Goal: Find specific page/section: Find specific page/section

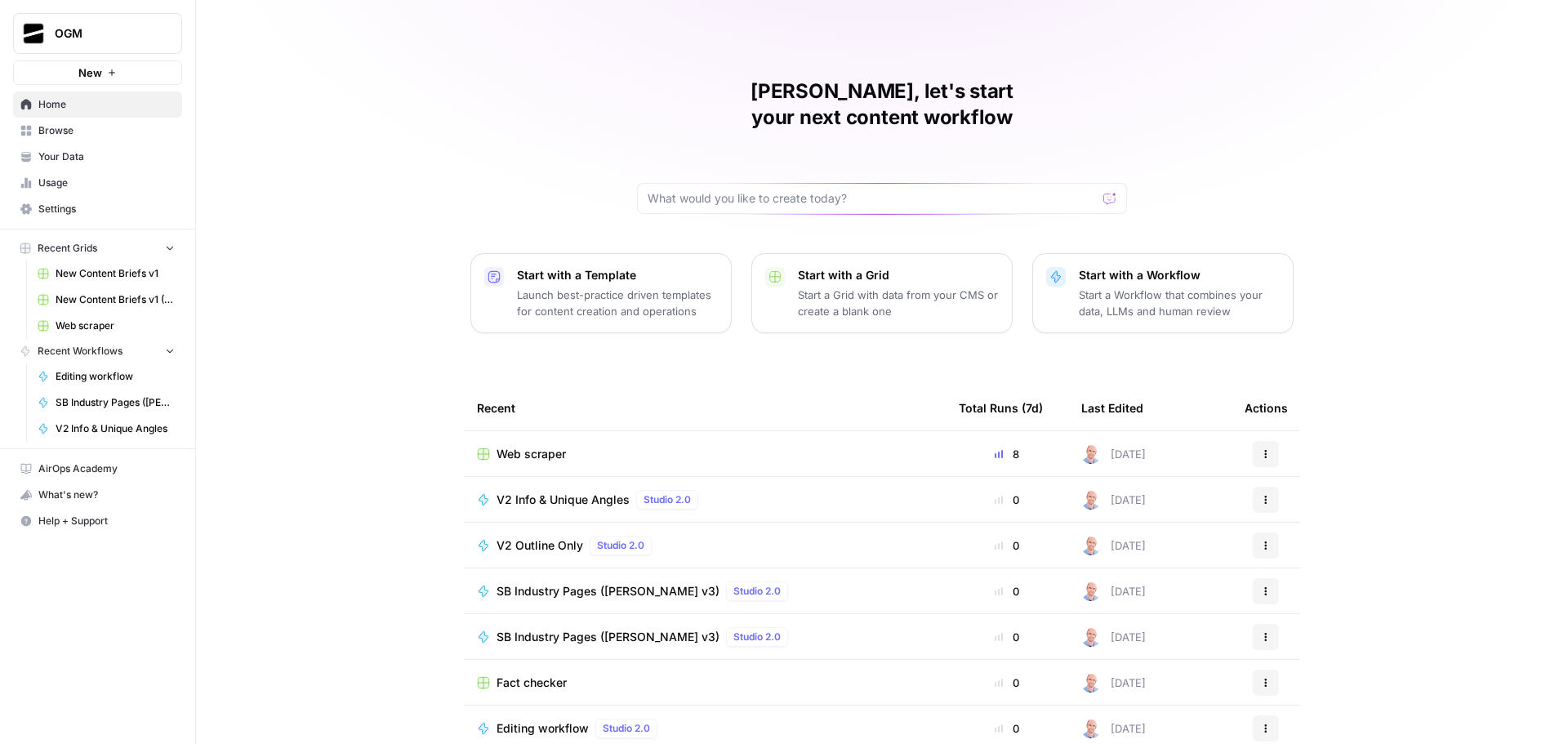
click at [94, 132] on span "Browse" at bounding box center [106, 131] width 136 height 14
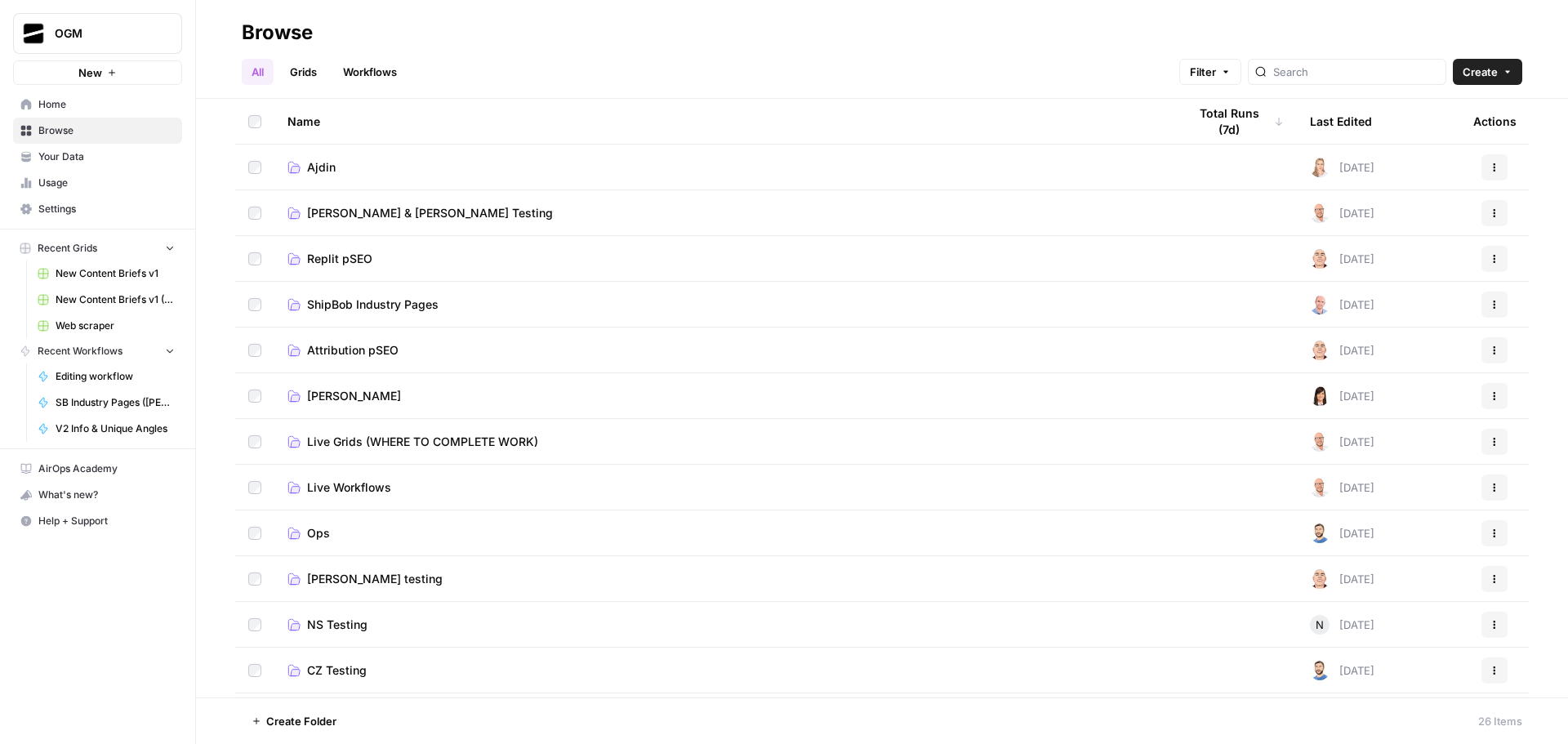
click at [307, 169] on span "Ajdin" at bounding box center [322, 168] width 29 height 16
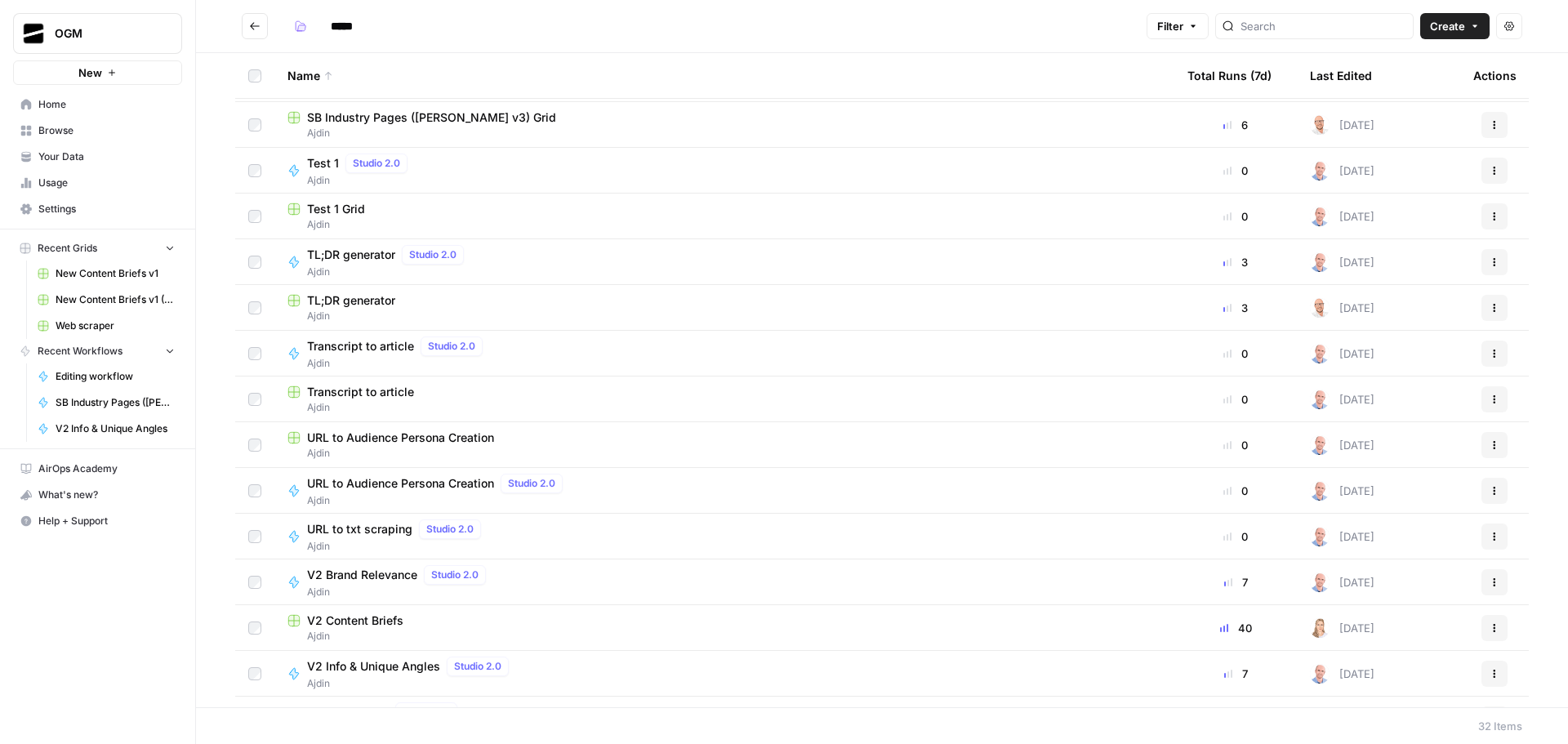
scroll to position [490, 0]
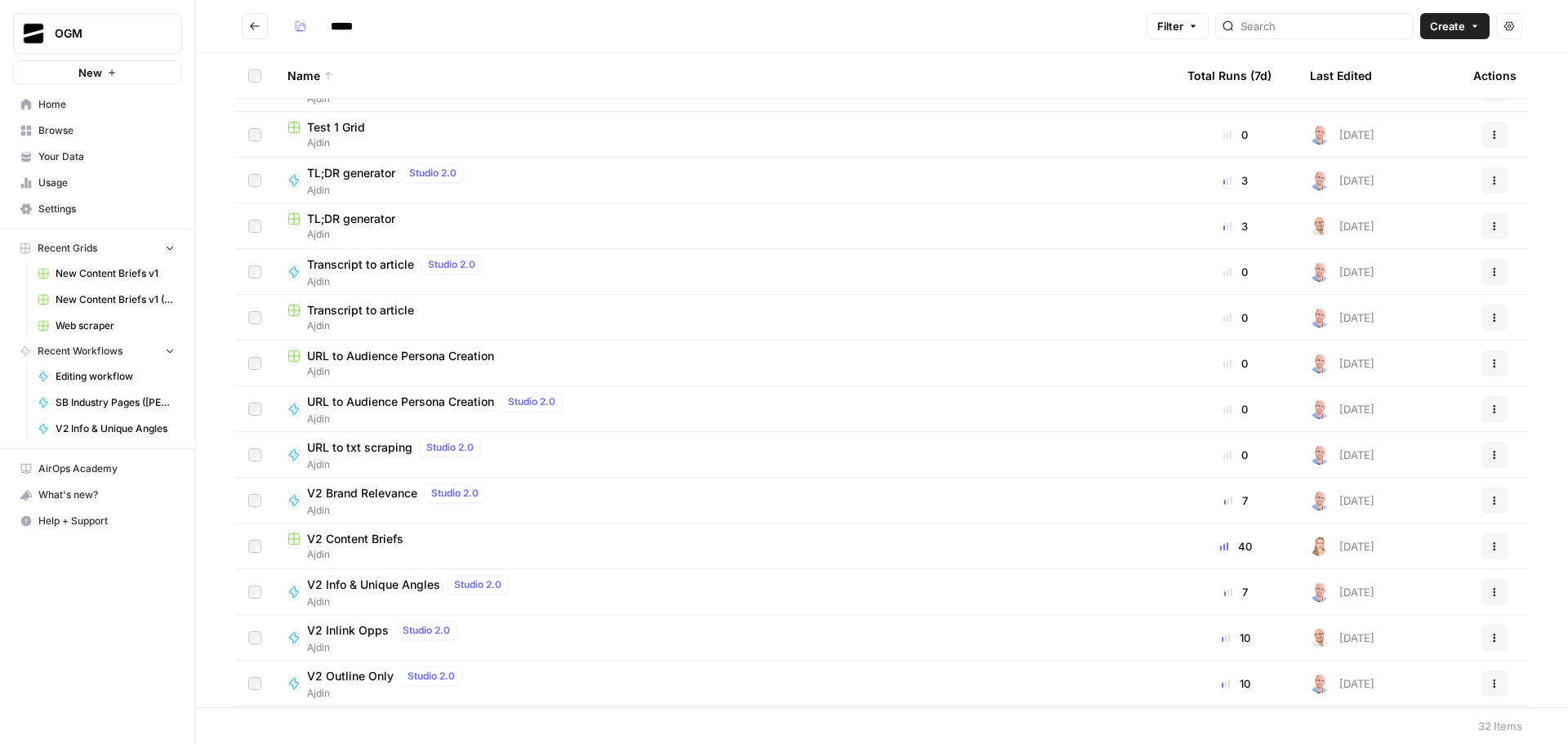
click at [343, 531] on span "V2 Content Briefs" at bounding box center [355, 539] width 96 height 16
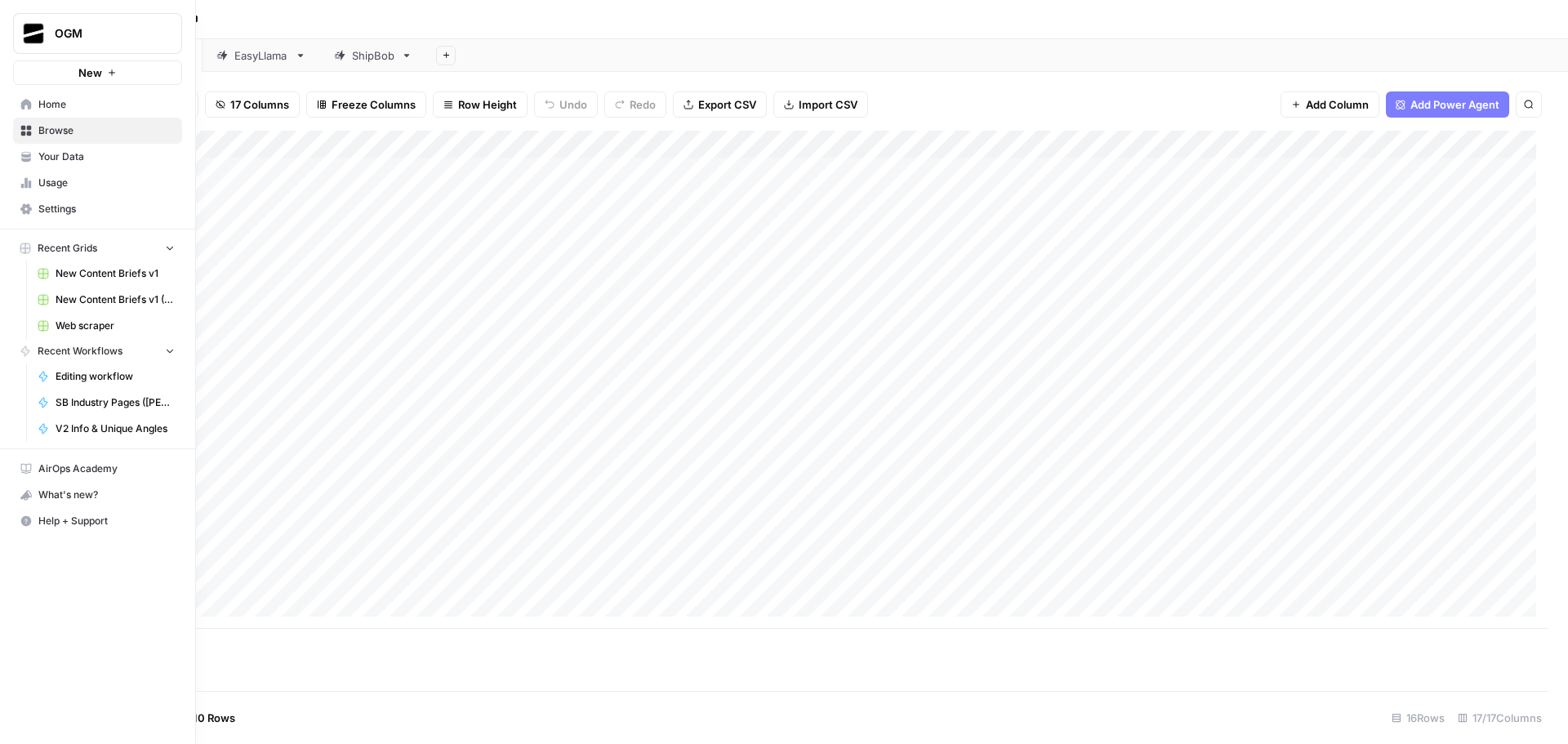
click at [69, 101] on span "Home" at bounding box center [106, 105] width 136 height 14
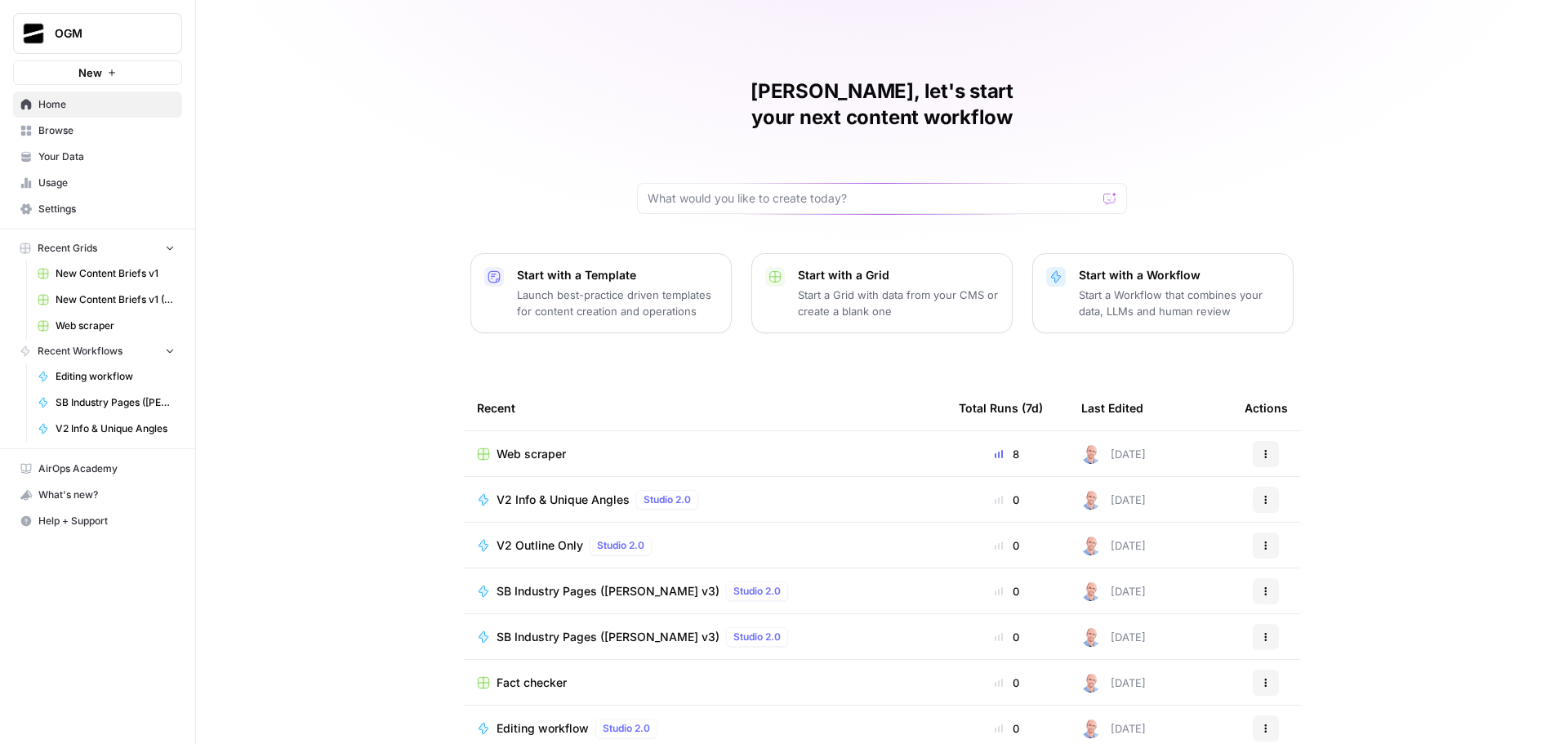
click at [106, 153] on span "Your Data" at bounding box center [106, 157] width 136 height 14
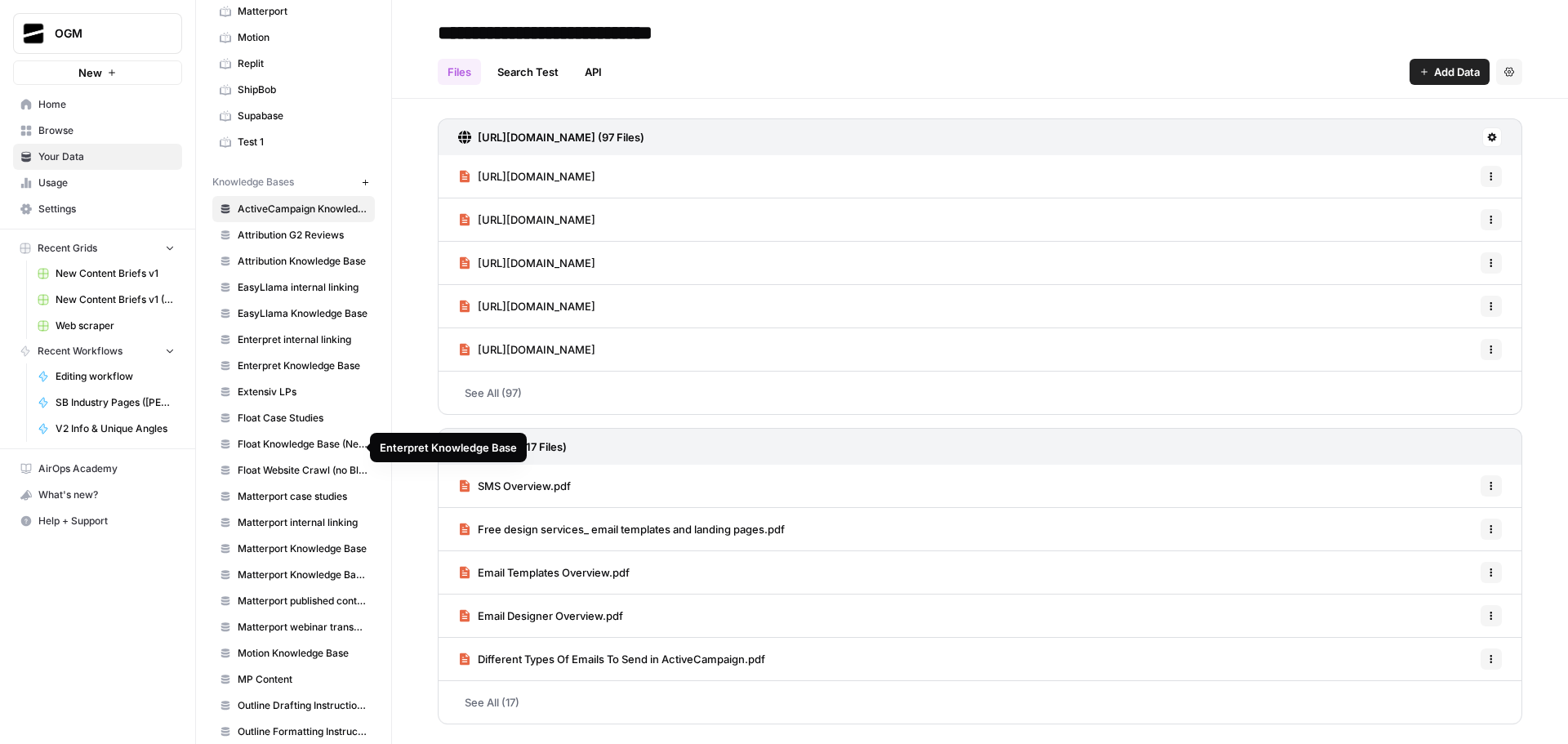
scroll to position [82, 0]
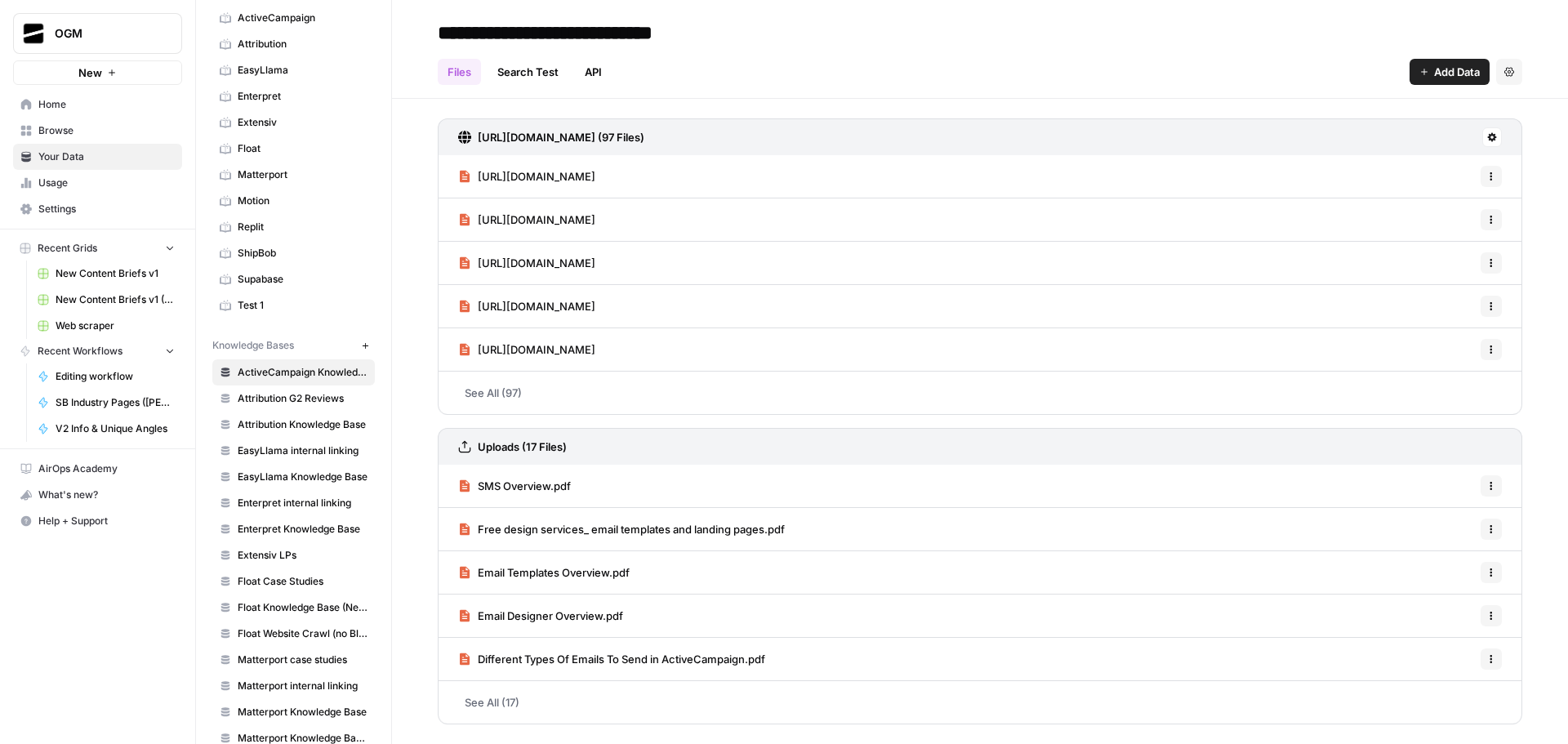
click at [105, 106] on span "Home" at bounding box center [106, 105] width 136 height 14
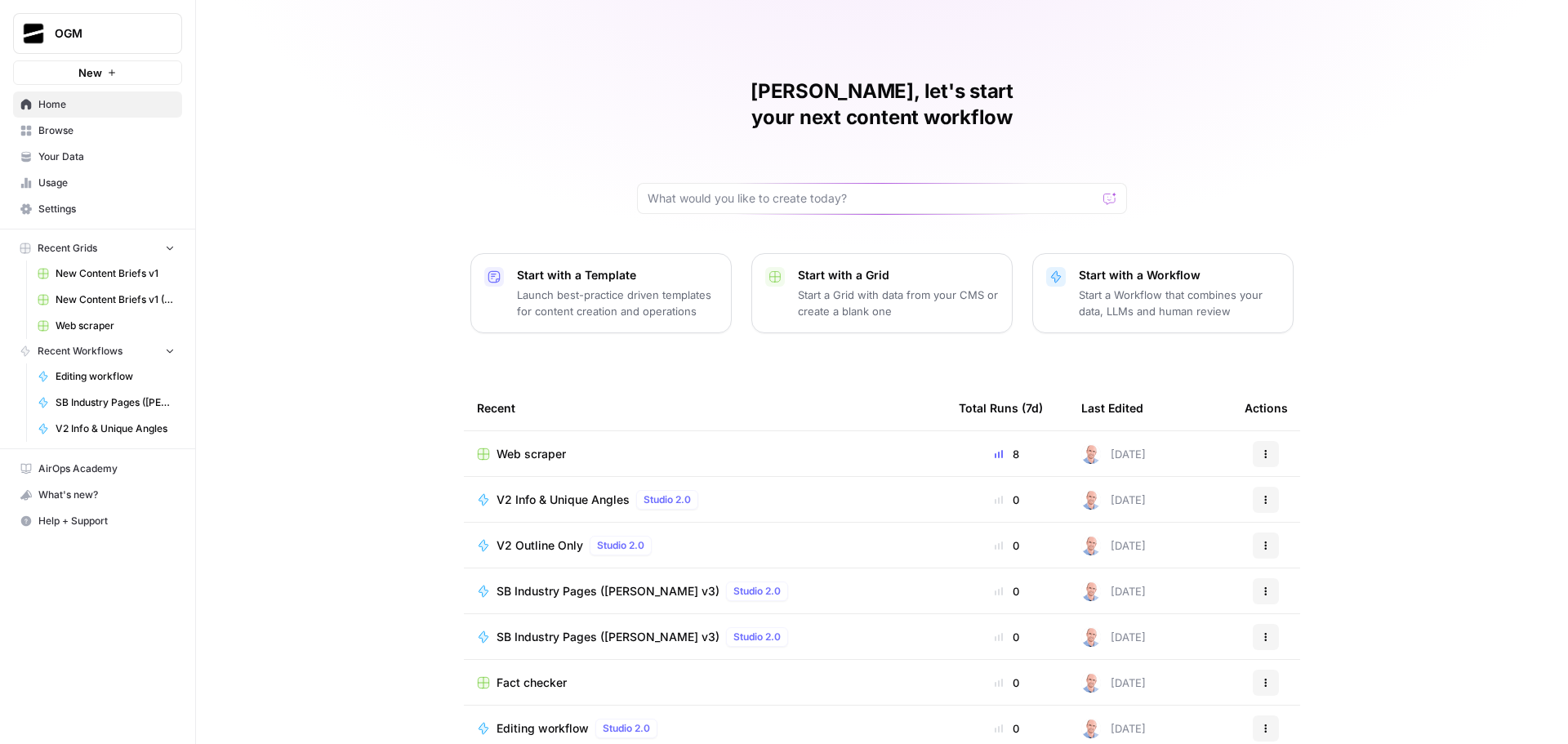
scroll to position [7, 0]
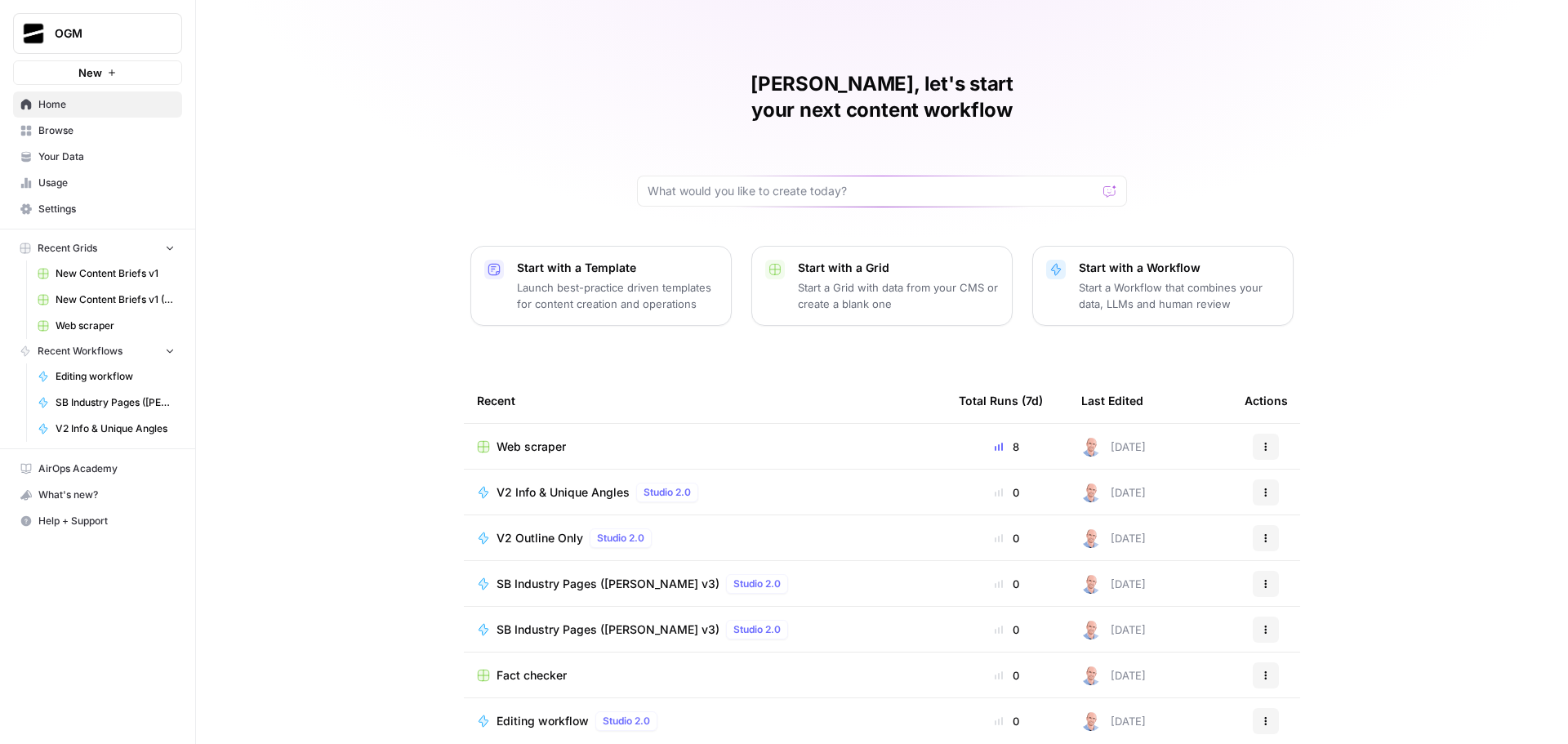
click at [93, 136] on span "Browse" at bounding box center [106, 131] width 136 height 14
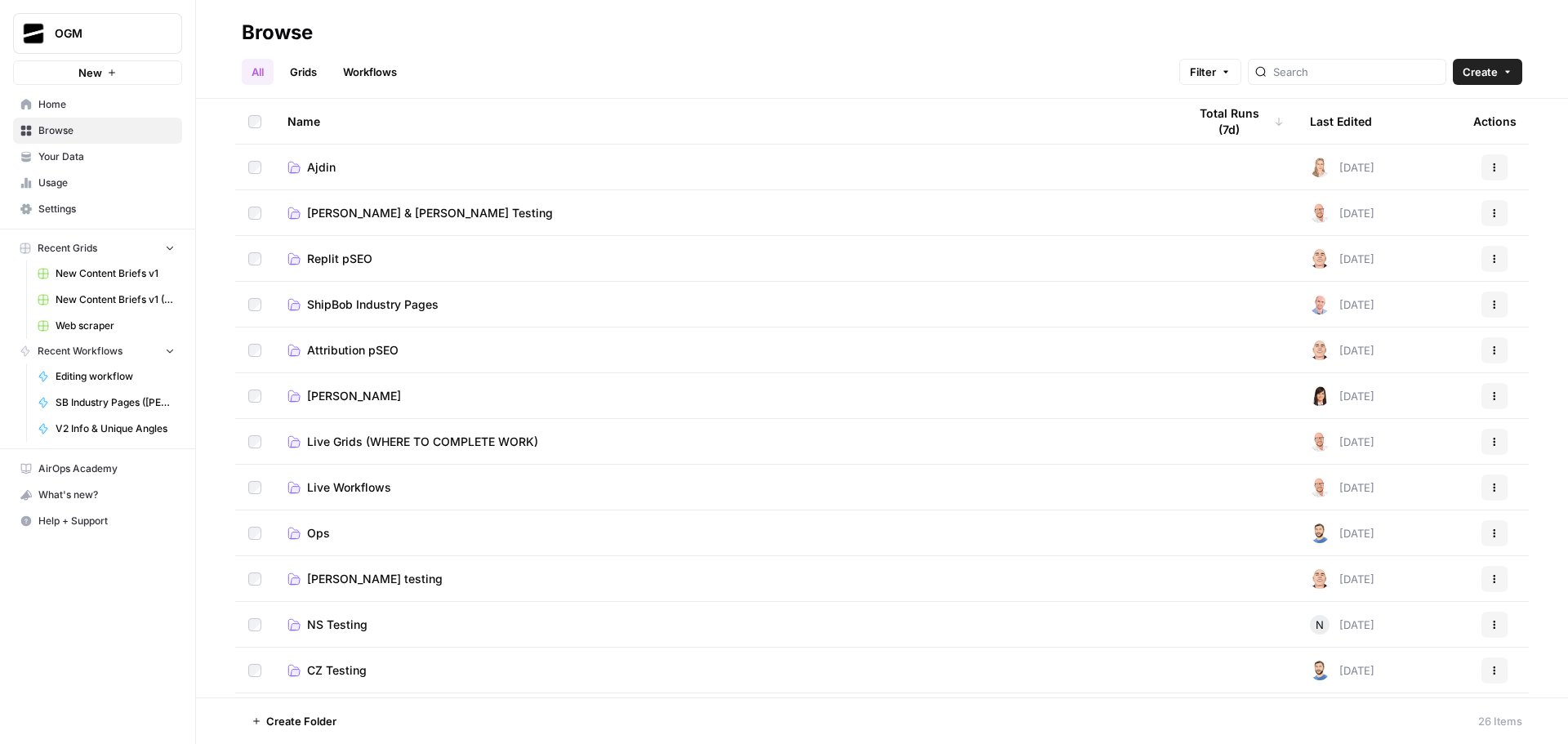
click at [322, 163] on span "Ajdin" at bounding box center [322, 168] width 29 height 16
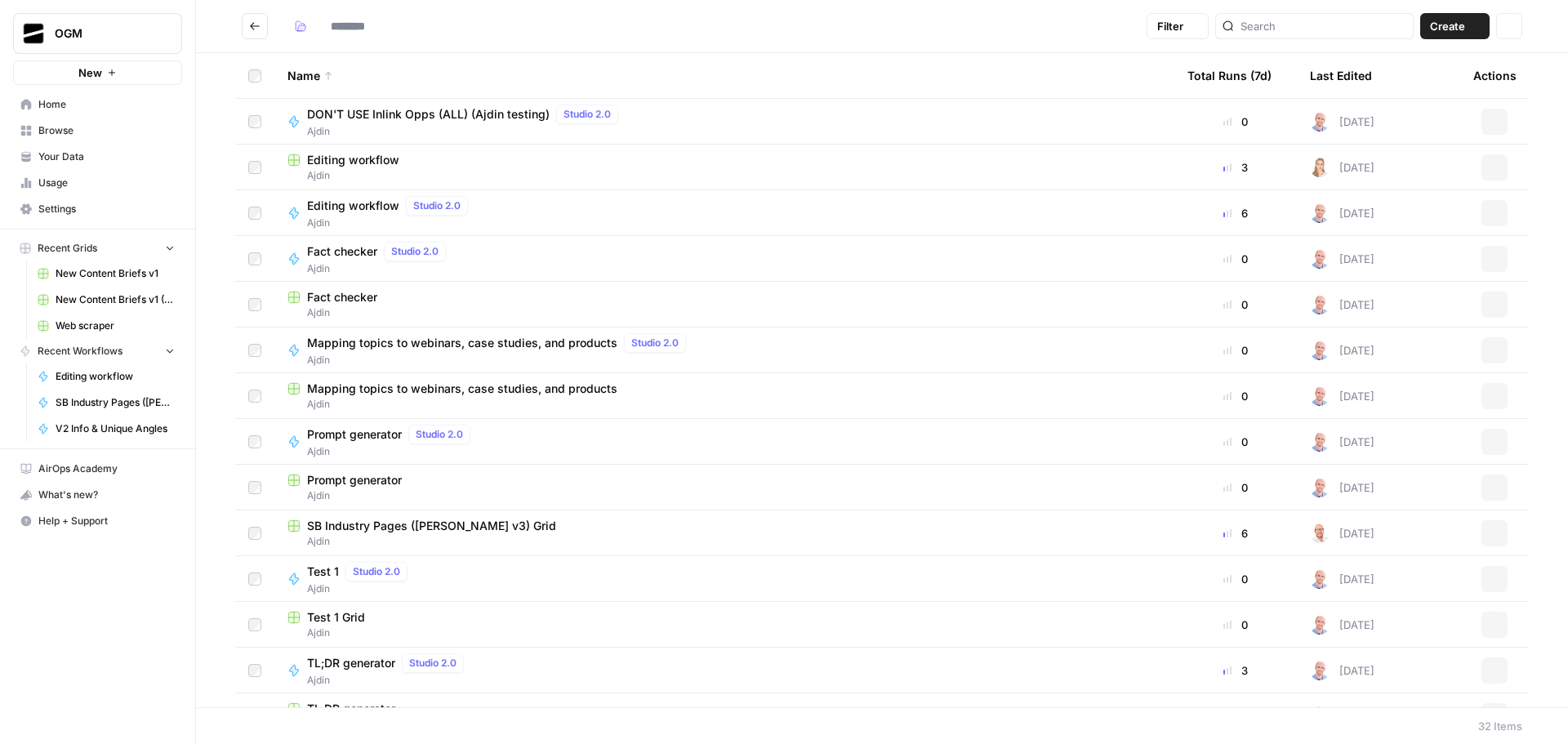
type input "*****"
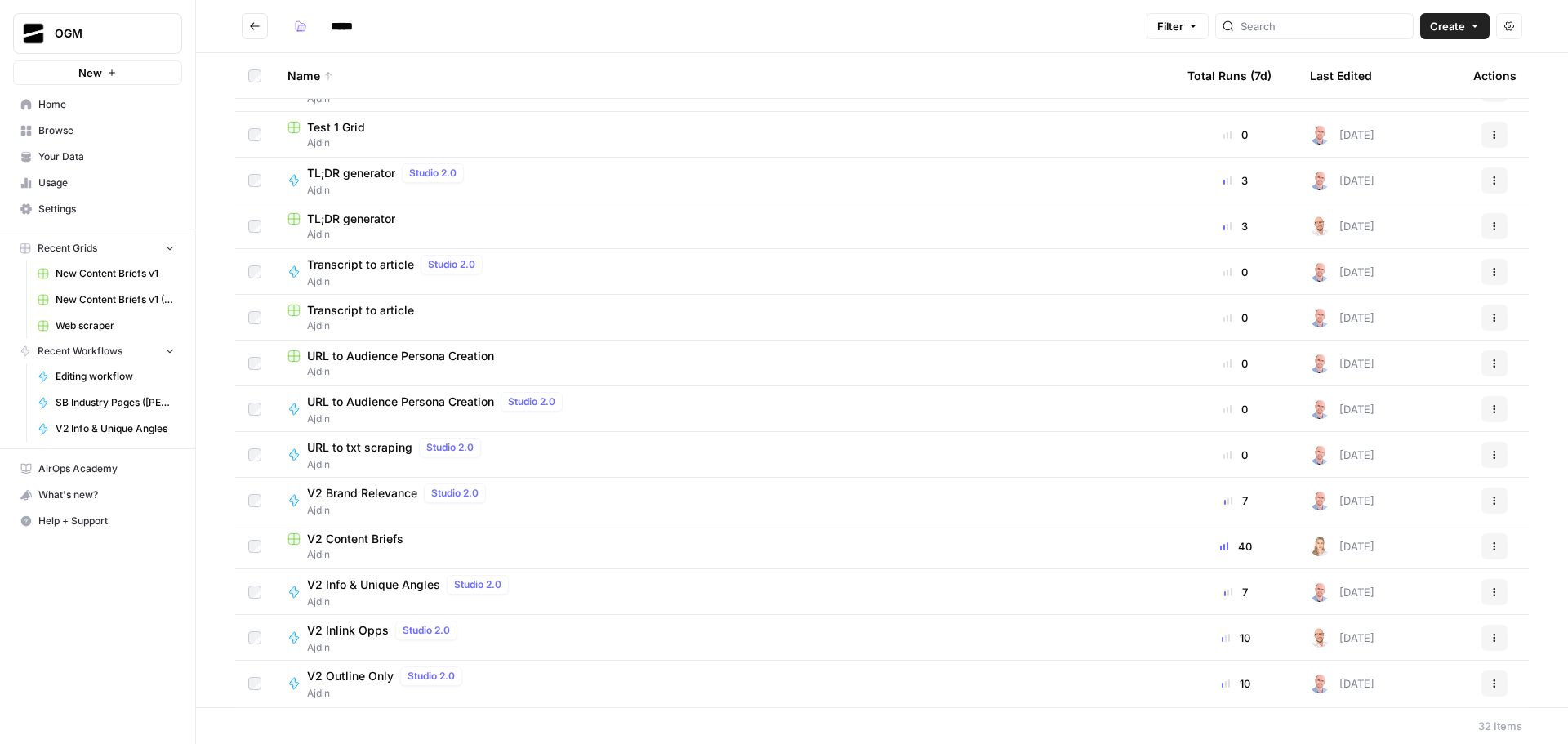
scroll to position [654, 0]
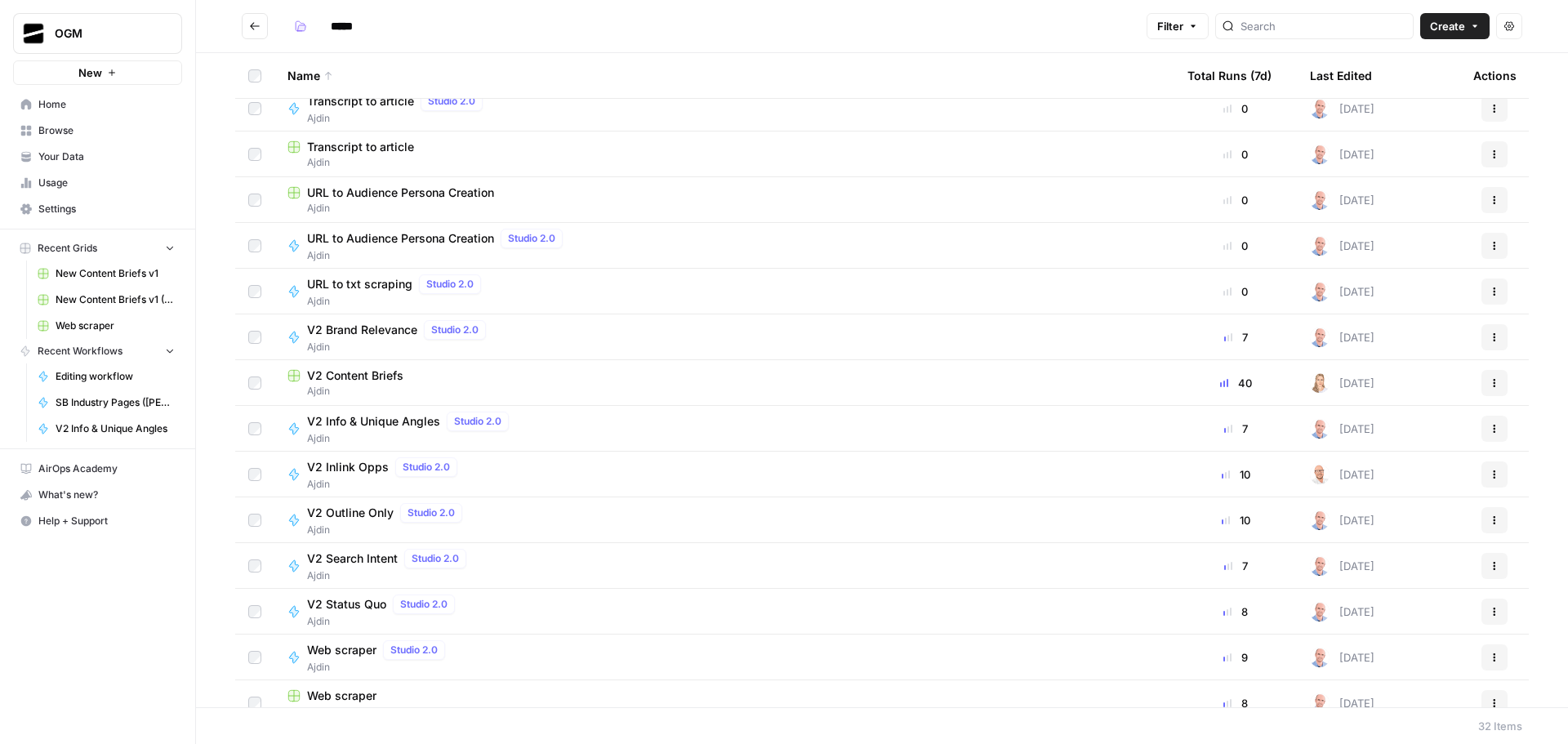
click at [362, 372] on span "V2 Content Briefs" at bounding box center [355, 376] width 96 height 16
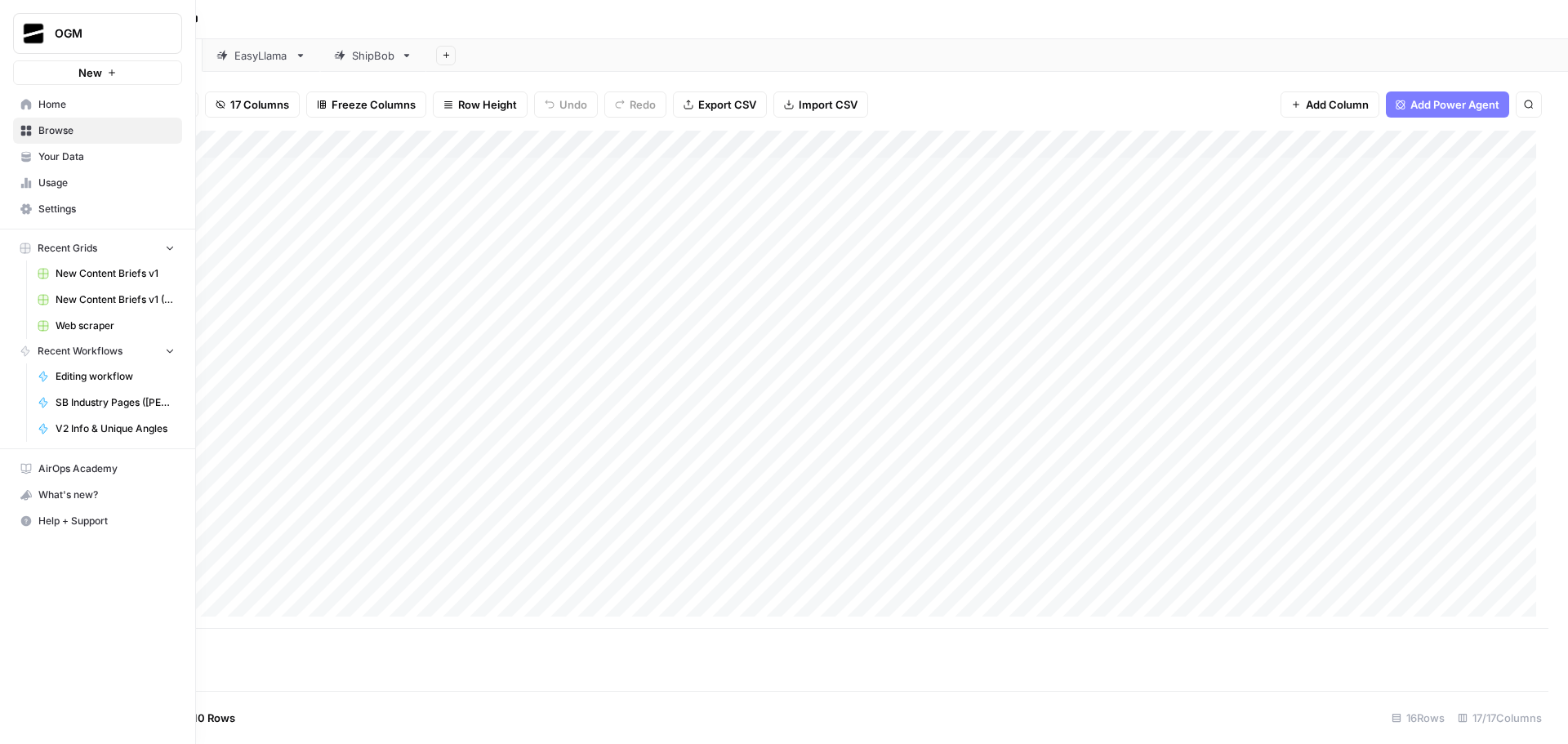
click at [54, 18] on button "OGM" at bounding box center [96, 32] width 169 height 41
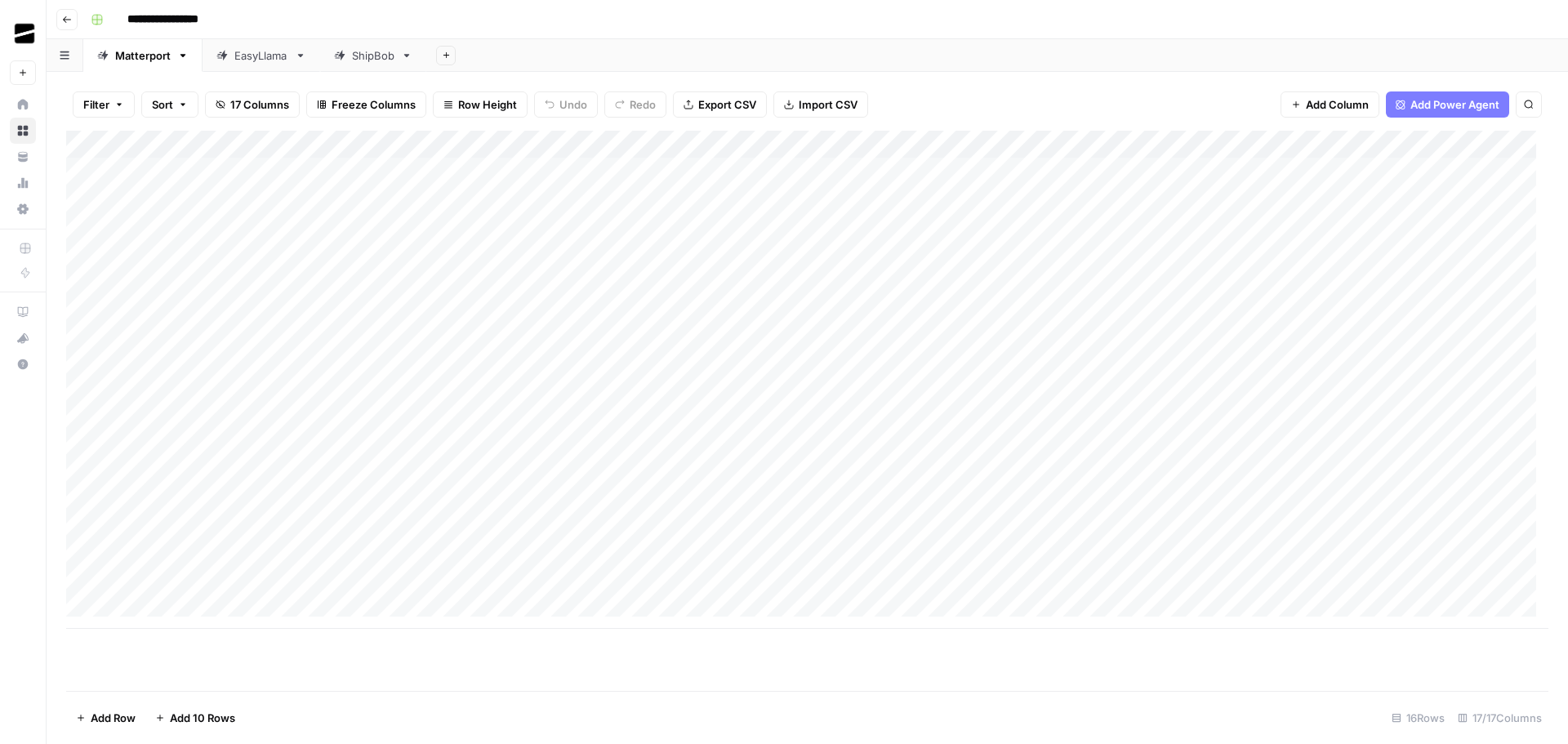
click at [72, 23] on button "Go back" at bounding box center [67, 20] width 22 height 22
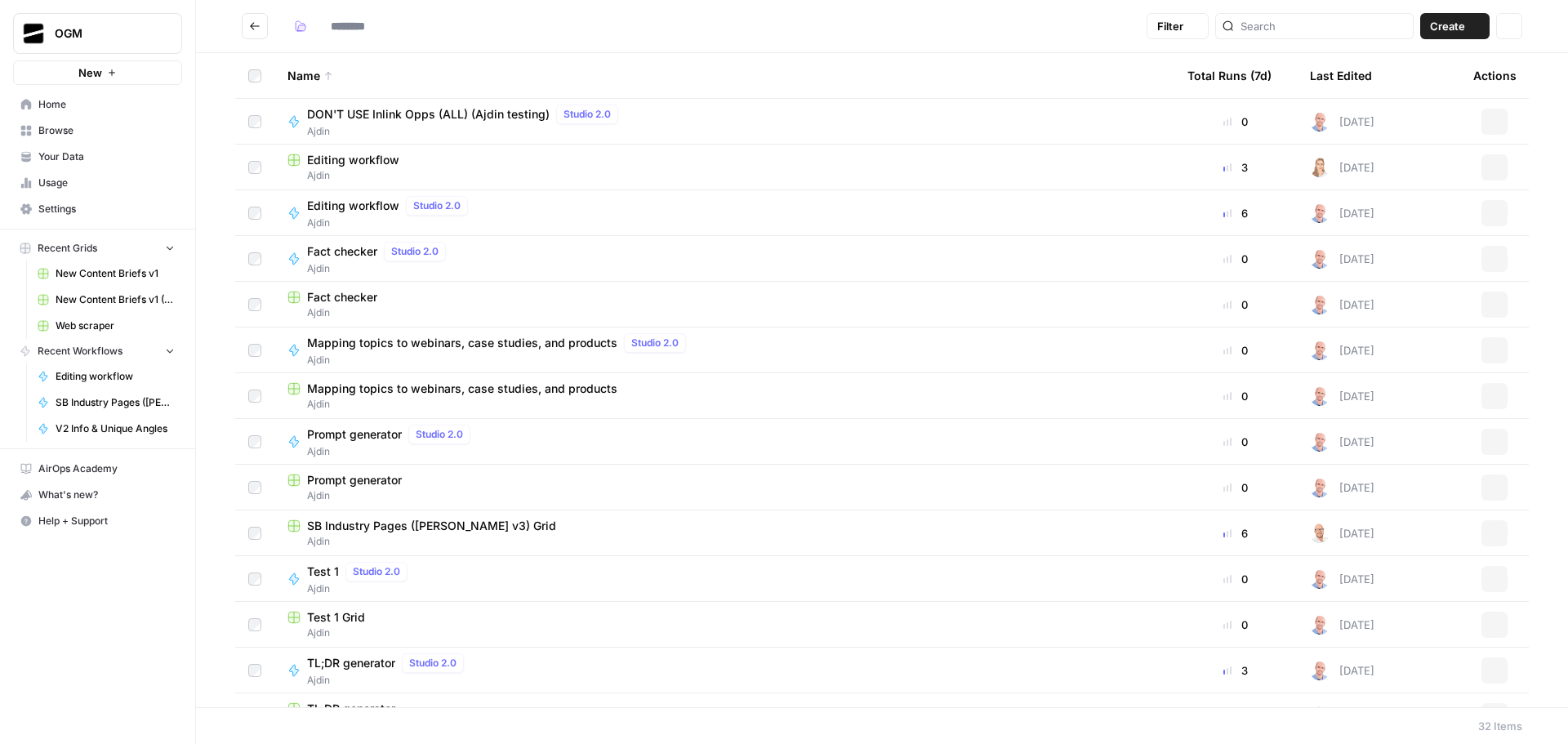
type input "*****"
click at [258, 26] on icon "Go back" at bounding box center [254, 25] width 10 height 7
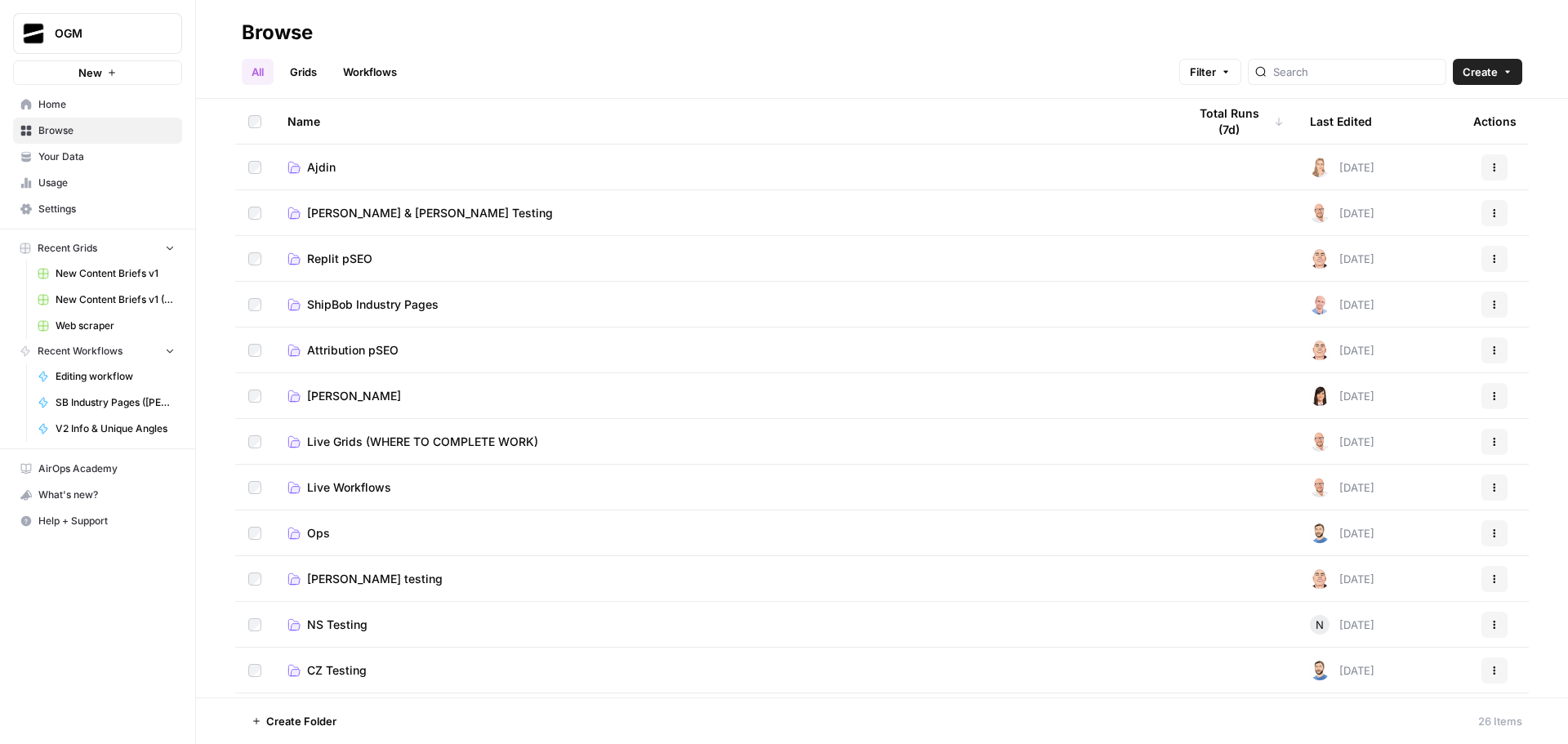
click at [417, 444] on span "Live Grids (WHERE TO COMPLETE WORK)" at bounding box center [423, 442] width 231 height 16
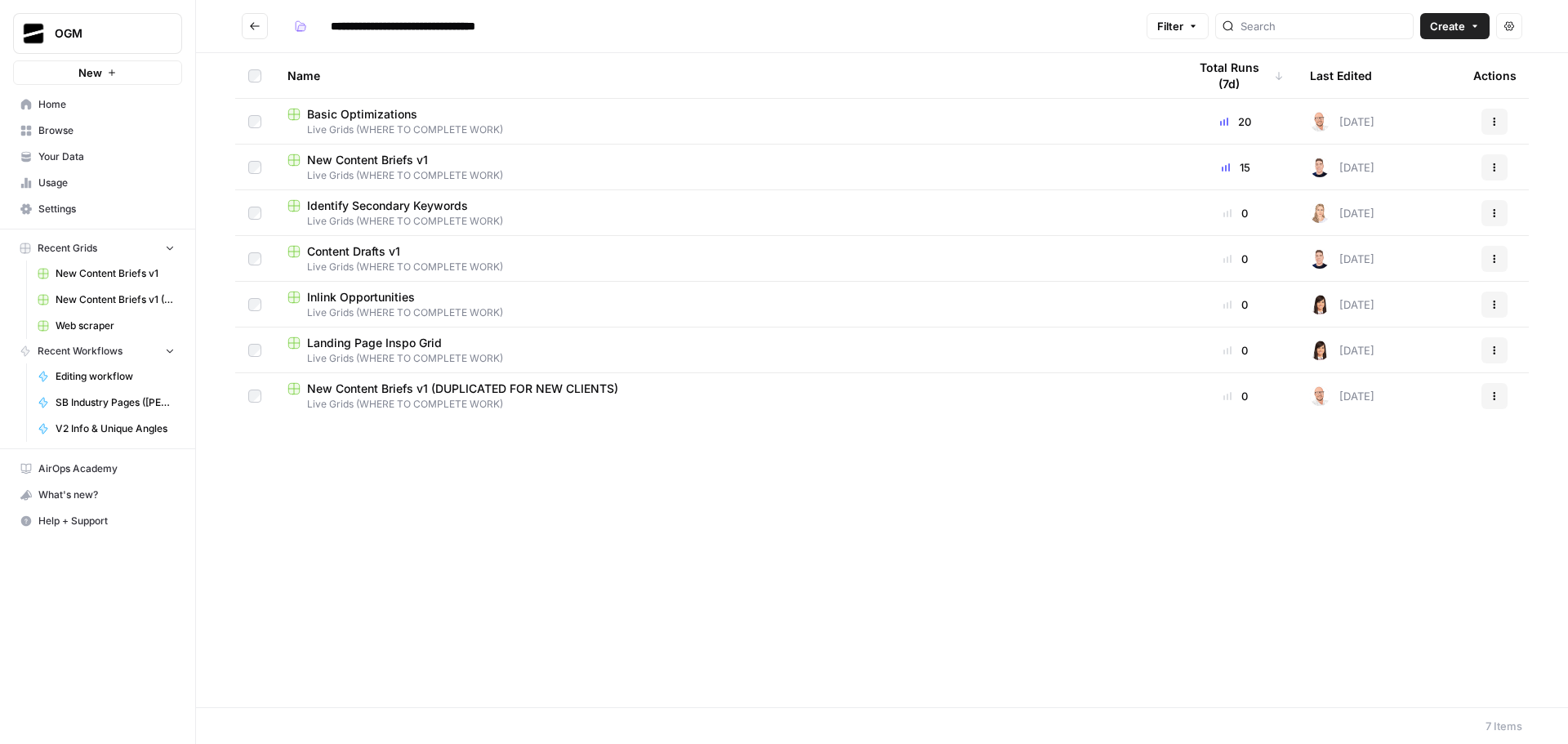
click at [370, 154] on span "New Content Briefs v1" at bounding box center [368, 160] width 121 height 16
type input "**********"
click at [572, 391] on span "New Content Briefs v1 (DUPLICATED FOR NEW CLIENTS)" at bounding box center [463, 389] width 311 height 16
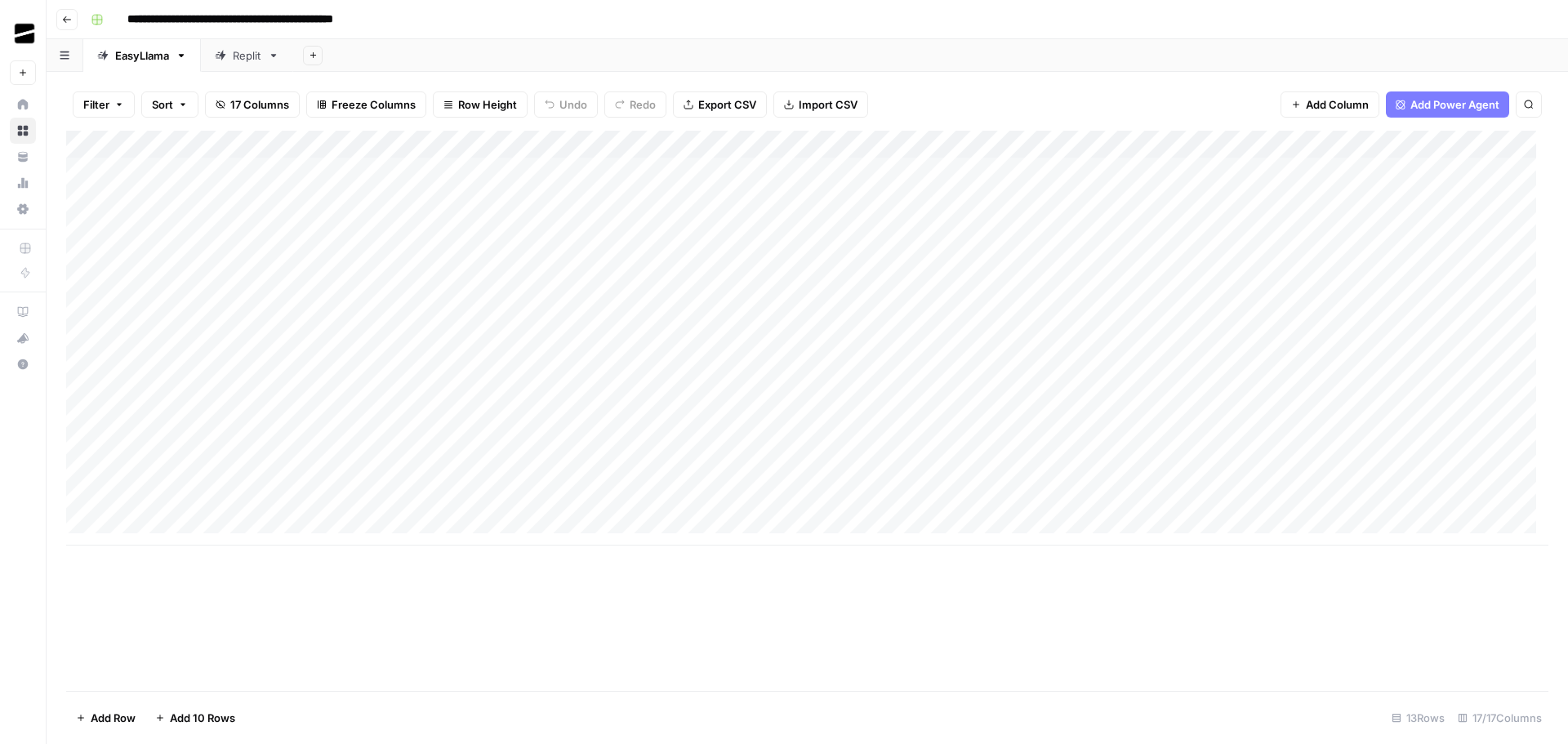
click at [66, 18] on icon "button" at bounding box center [67, 19] width 10 height 10
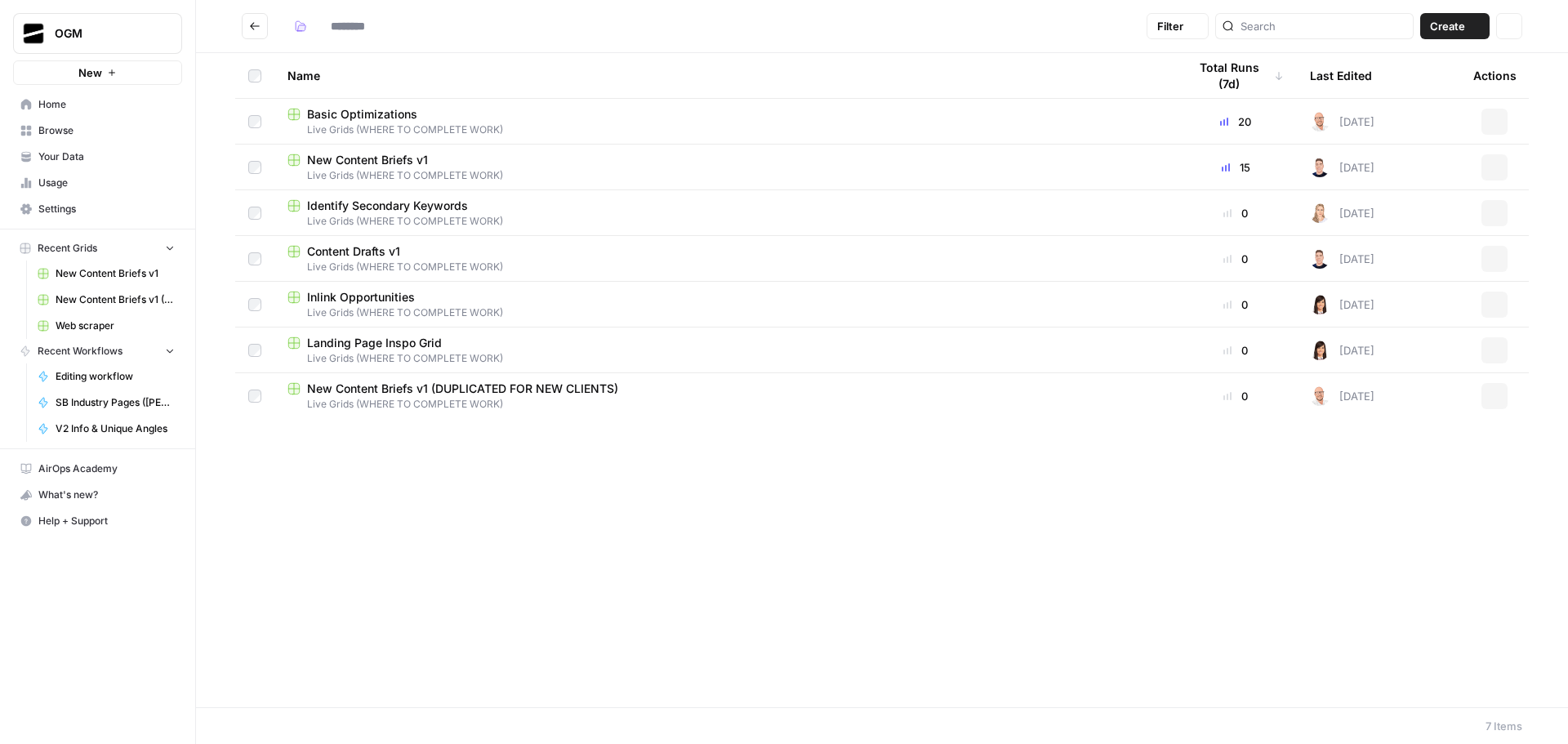
type input "**********"
